Goal: Find specific page/section: Find specific page/section

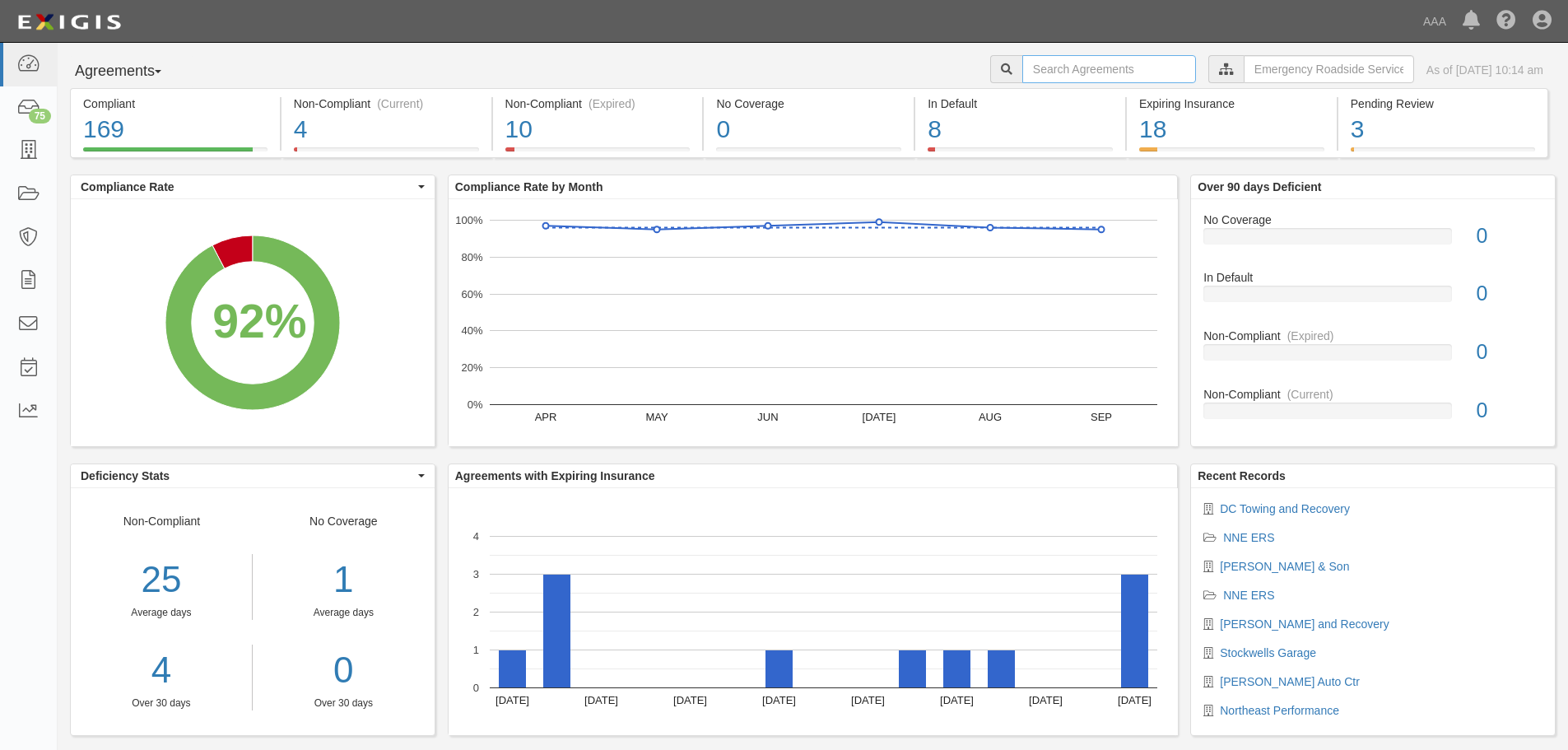
click at [1050, 75] on input "text" at bounding box center [1109, 69] width 174 height 28
type input "all time"
click at [610, 135] on div "10" at bounding box center [597, 130] width 185 height 35
click at [338, 140] on div "4" at bounding box center [386, 130] width 185 height 35
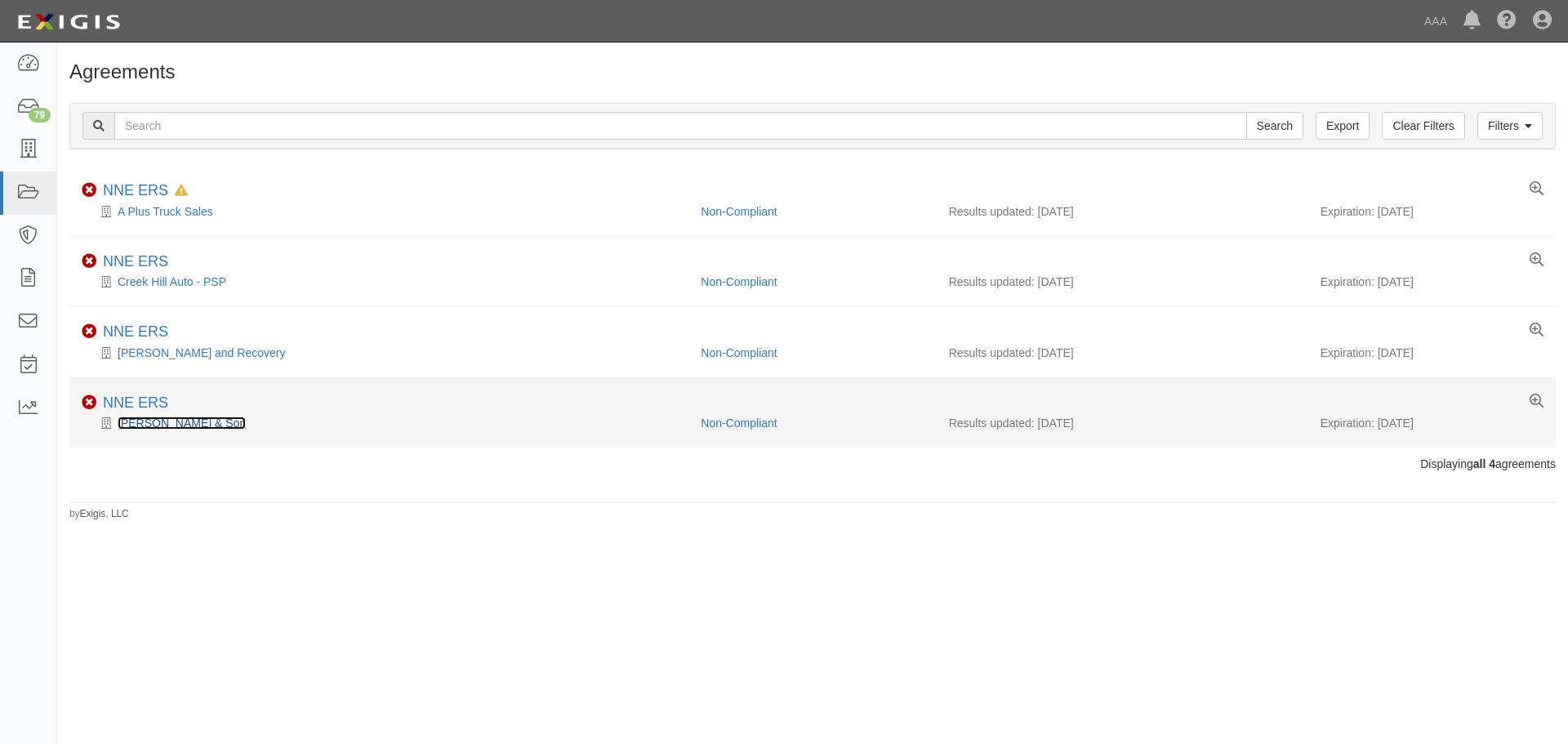
click at [159, 428] on link "[PERSON_NAME] & Son" at bounding box center [182, 423] width 128 height 13
